Goal: Find specific page/section: Find specific page/section

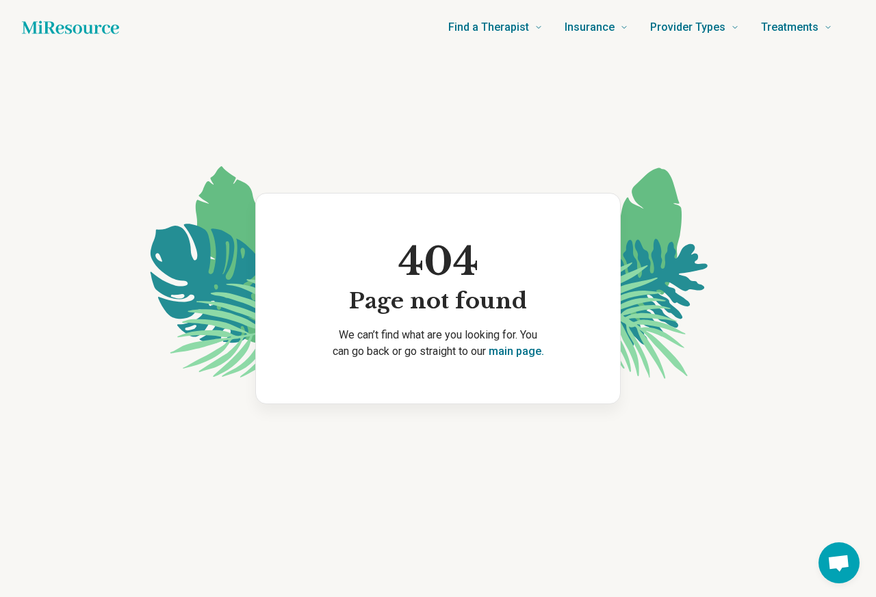
click at [112, 184] on div "404 Page not found We can’t find what are you looking for. You can go back or g…" at bounding box center [438, 299] width 876 height 488
click at [399, 182] on div "404 Page not found We can’t find what are you looking for. You can go back or g…" at bounding box center [438, 299] width 876 height 488
click at [555, 182] on img at bounding box center [584, 281] width 294 height 237
